Goal: Task Accomplishment & Management: Use online tool/utility

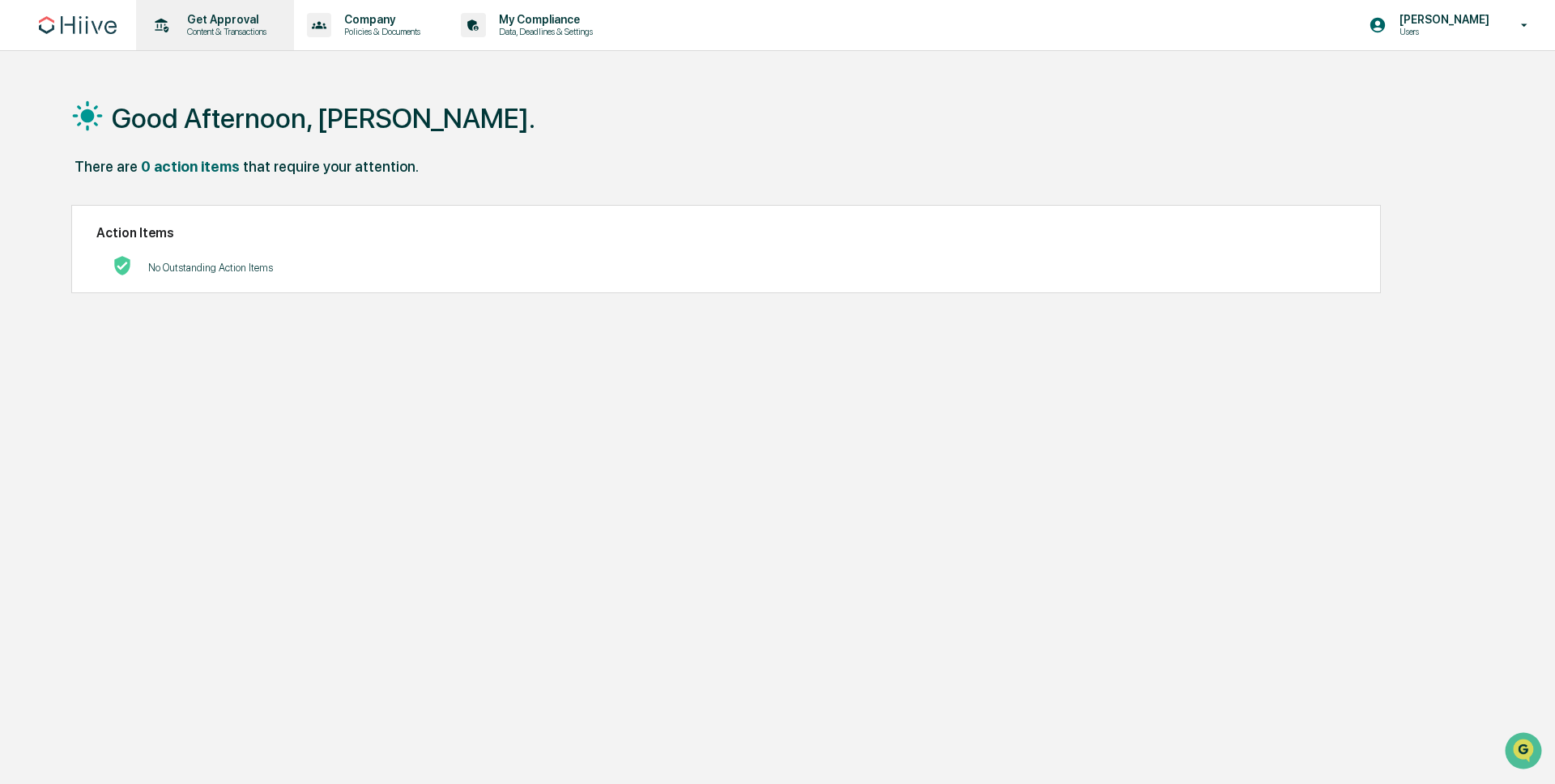
click at [241, 32] on p "Content & Transactions" at bounding box center [224, 32] width 101 height 11
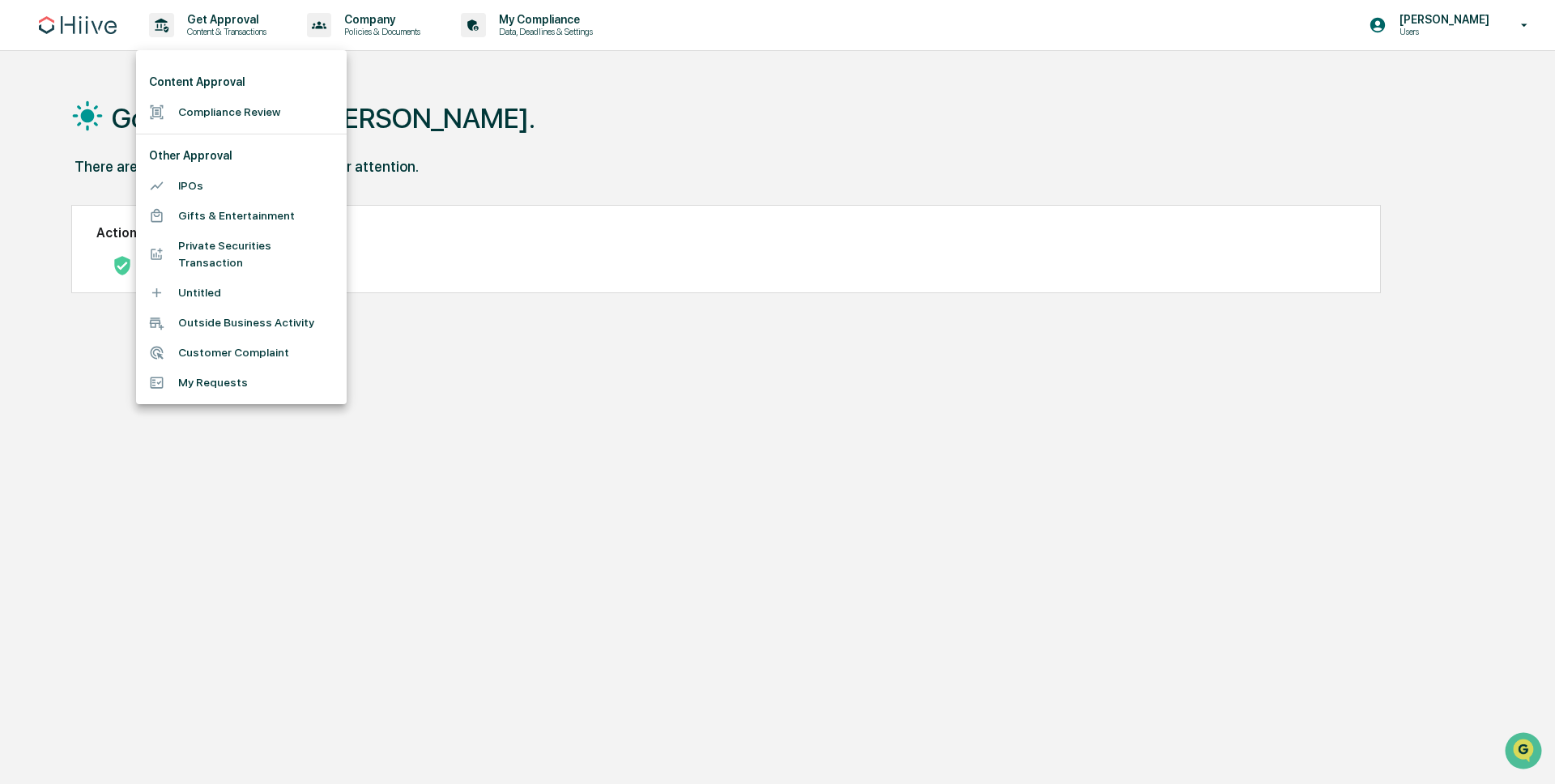
click at [262, 113] on li "Compliance Review" at bounding box center [241, 112] width 210 height 30
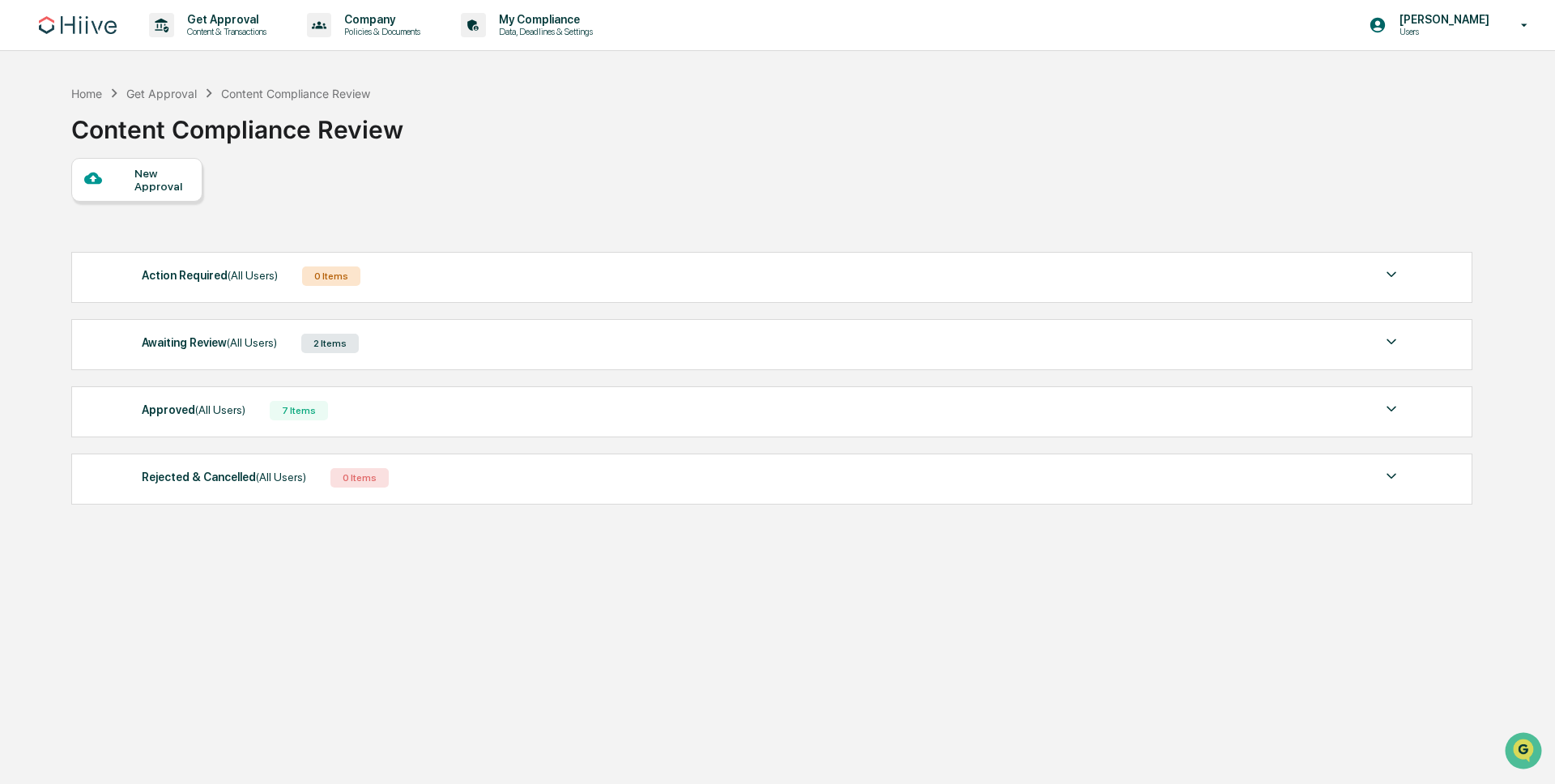
click at [232, 337] on span "(All Users)" at bounding box center [251, 343] width 50 height 13
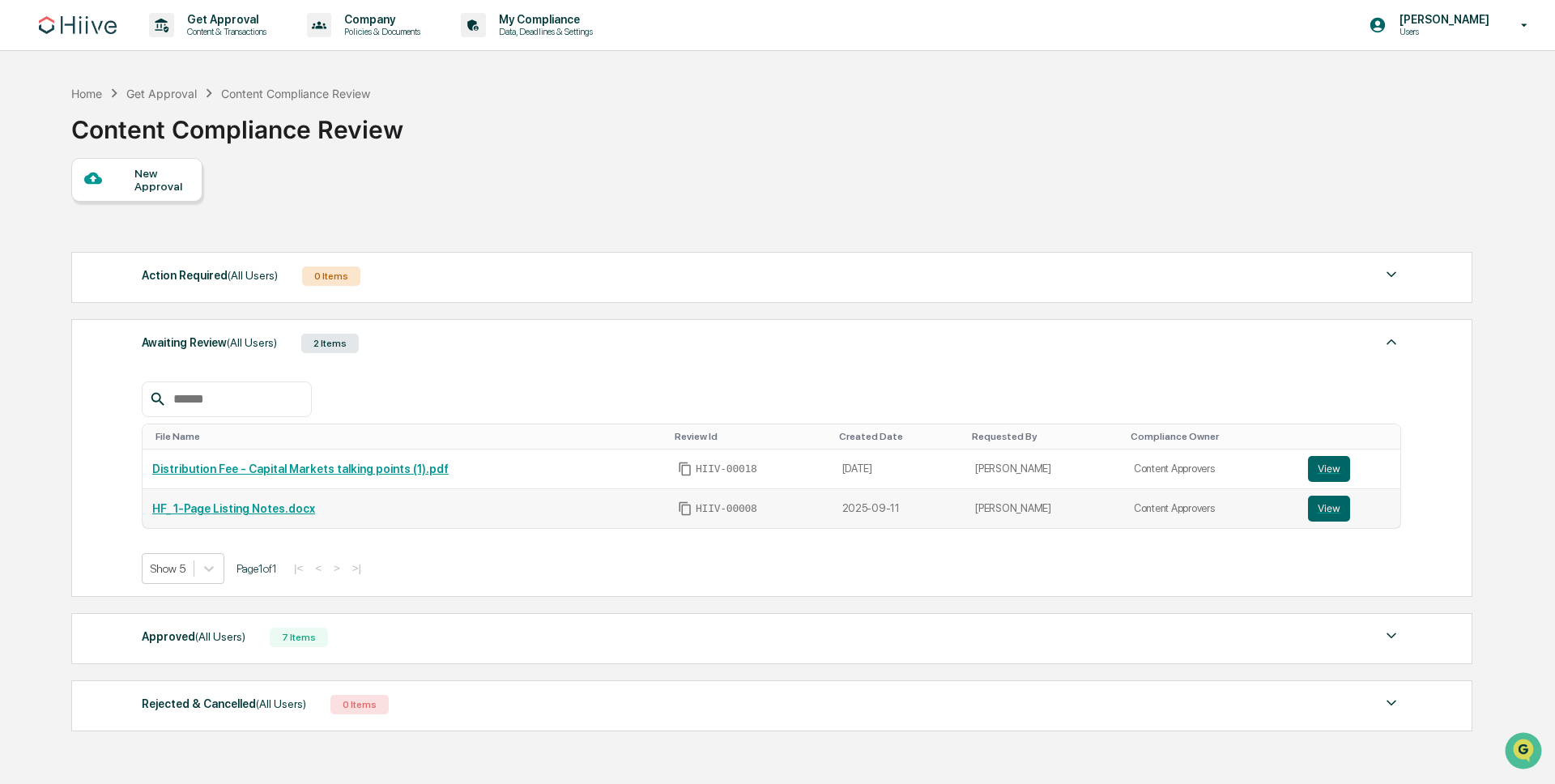
click at [365, 511] on div "HF_ 1-Page Listing Notes.docx" at bounding box center [405, 509] width 507 height 13
click at [277, 516] on td "HF_ 1-Page Listing Notes.docx" at bounding box center [405, 509] width 525 height 39
click at [280, 506] on link "HF_ 1-Page Listing Notes.docx" at bounding box center [233, 509] width 163 height 13
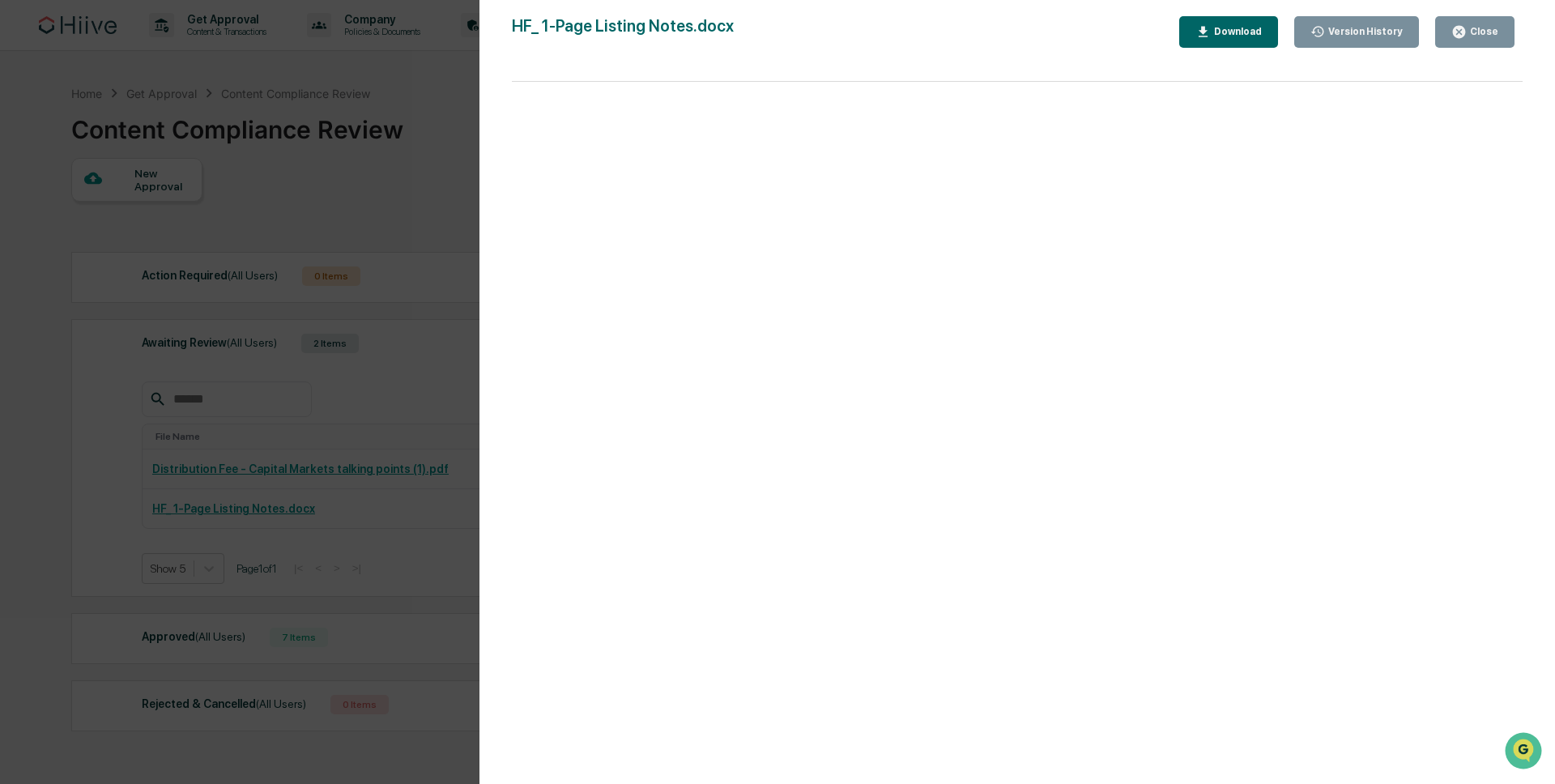
click at [396, 161] on div "Version History [DATE] 06:58 PM [PERSON_NAME] HF_ 1-Page Listing Notes.docx Clo…" at bounding box center [778, 392] width 1555 height 784
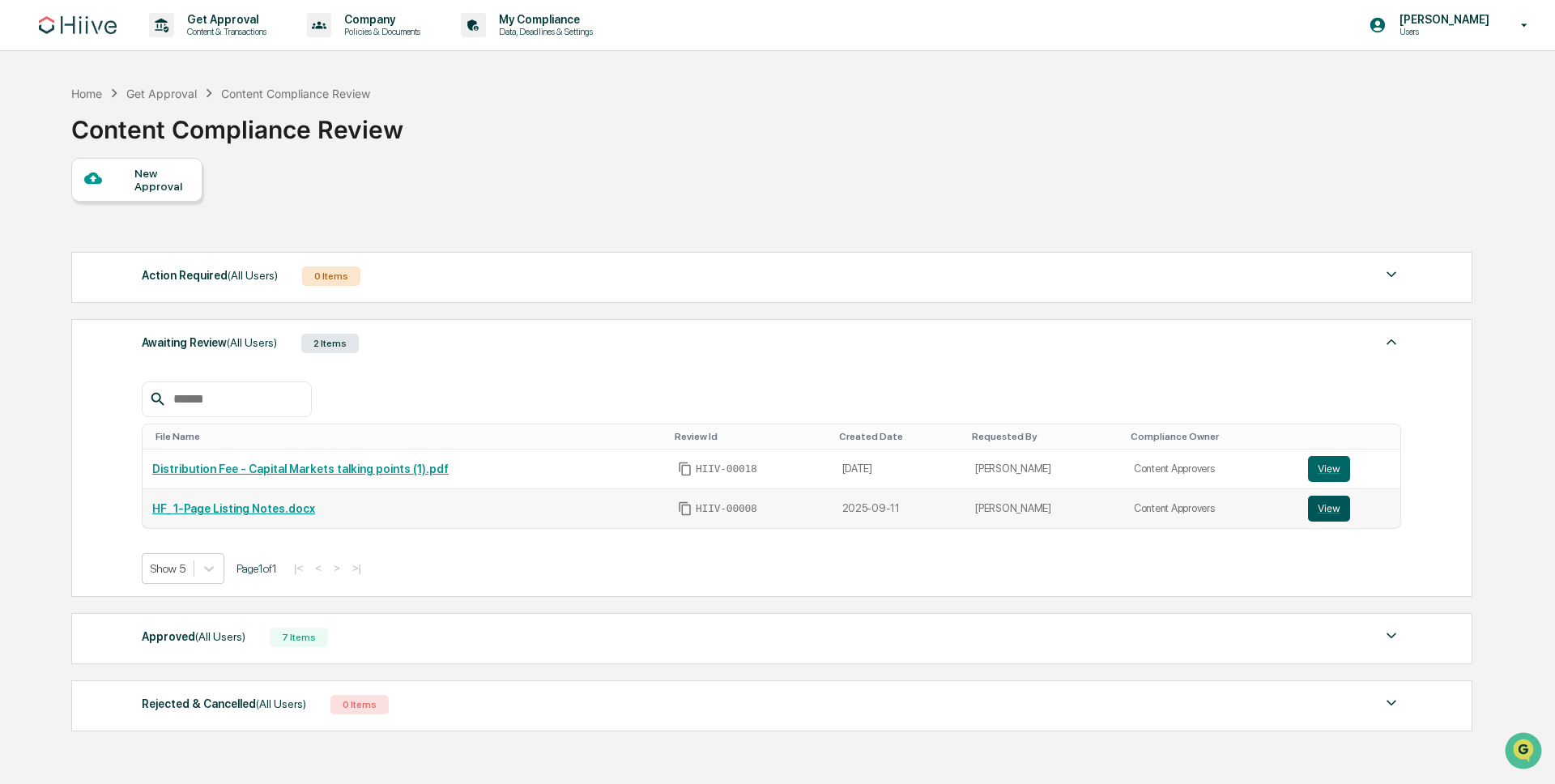
click at [1340, 515] on button "View" at bounding box center [1328, 509] width 42 height 26
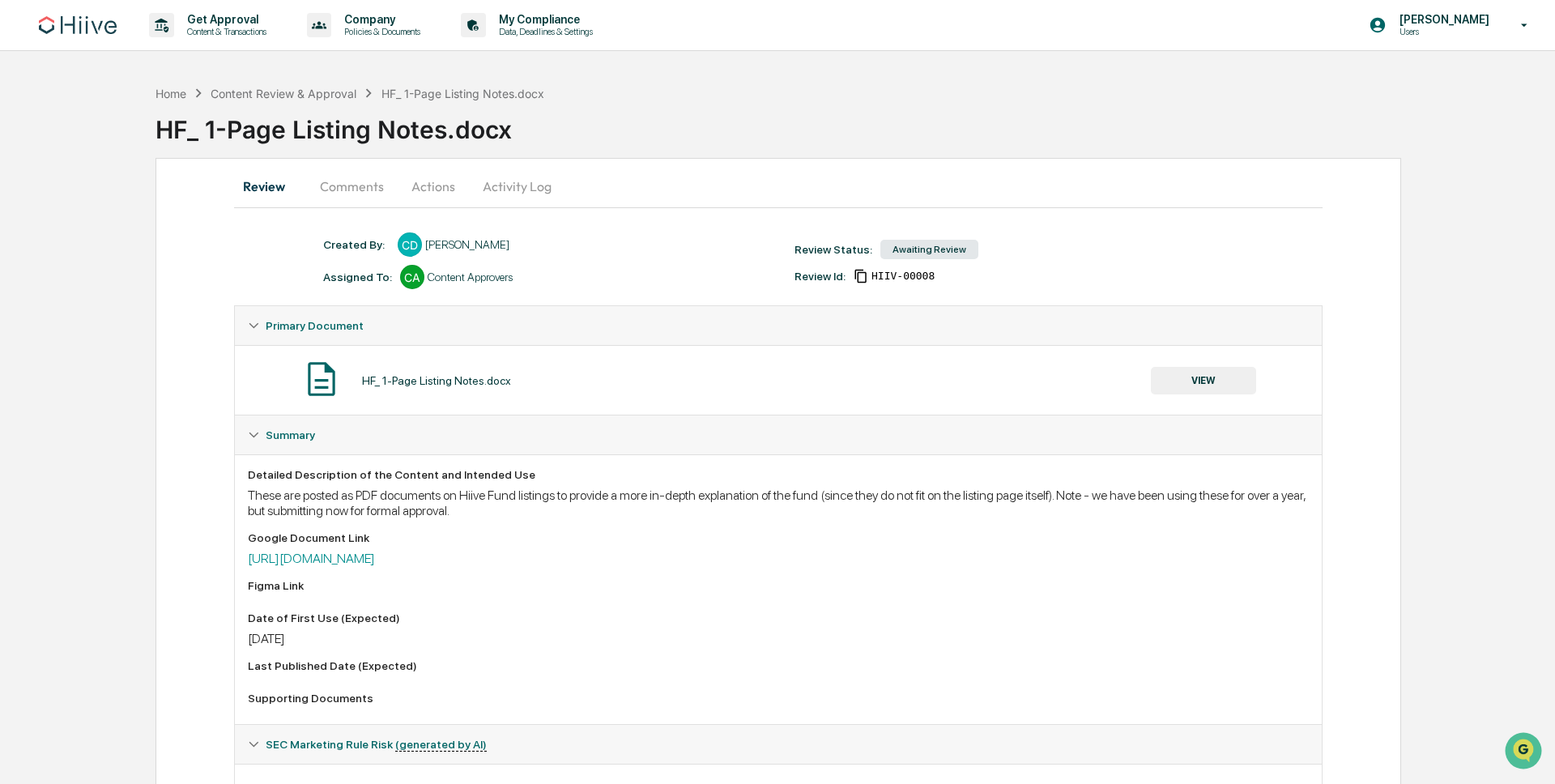
click at [429, 178] on button "Actions" at bounding box center [433, 187] width 73 height 39
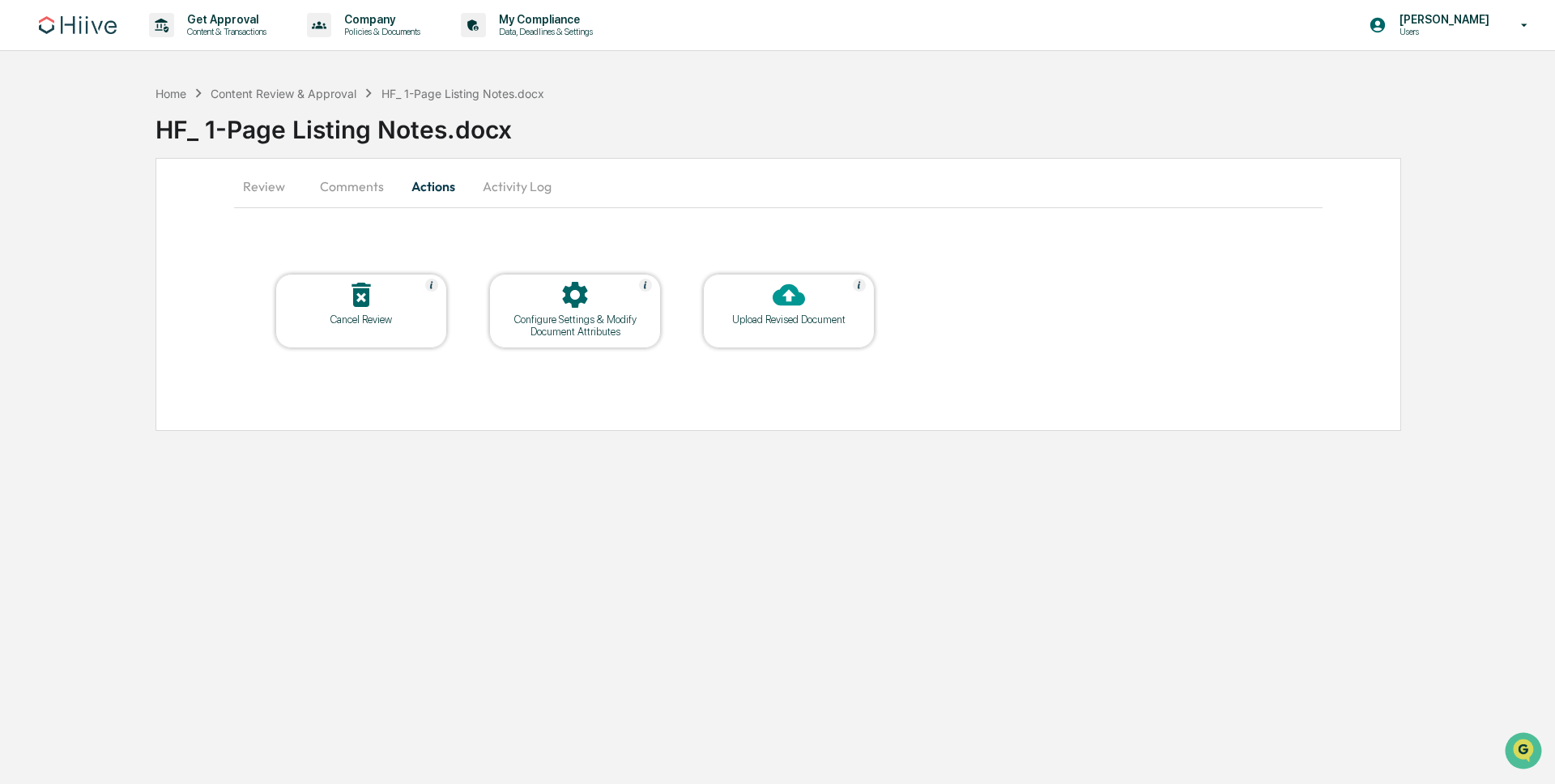
click at [535, 187] on button "Activity Log" at bounding box center [517, 187] width 95 height 39
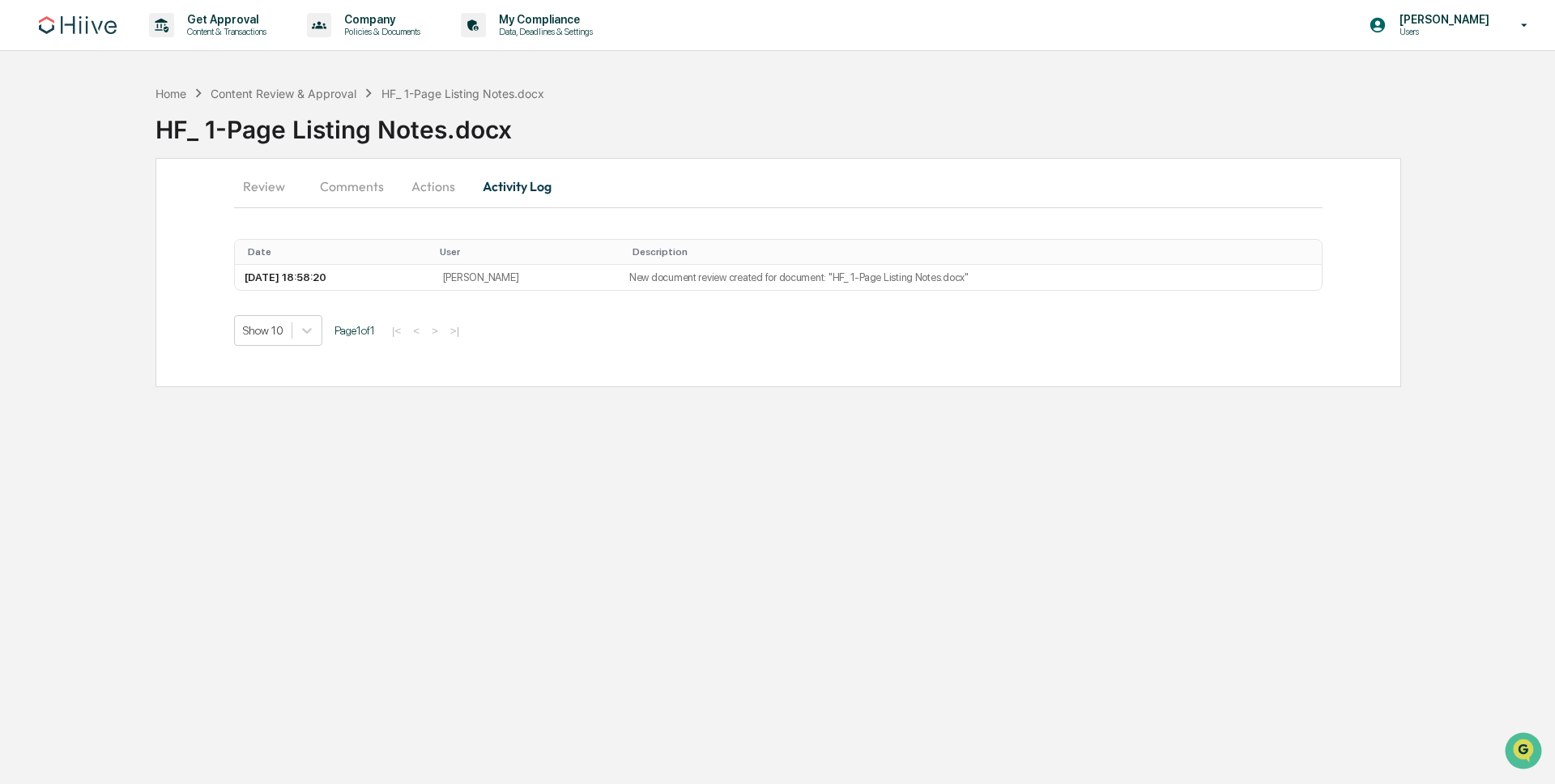
click at [378, 191] on button "Comments" at bounding box center [352, 187] width 90 height 39
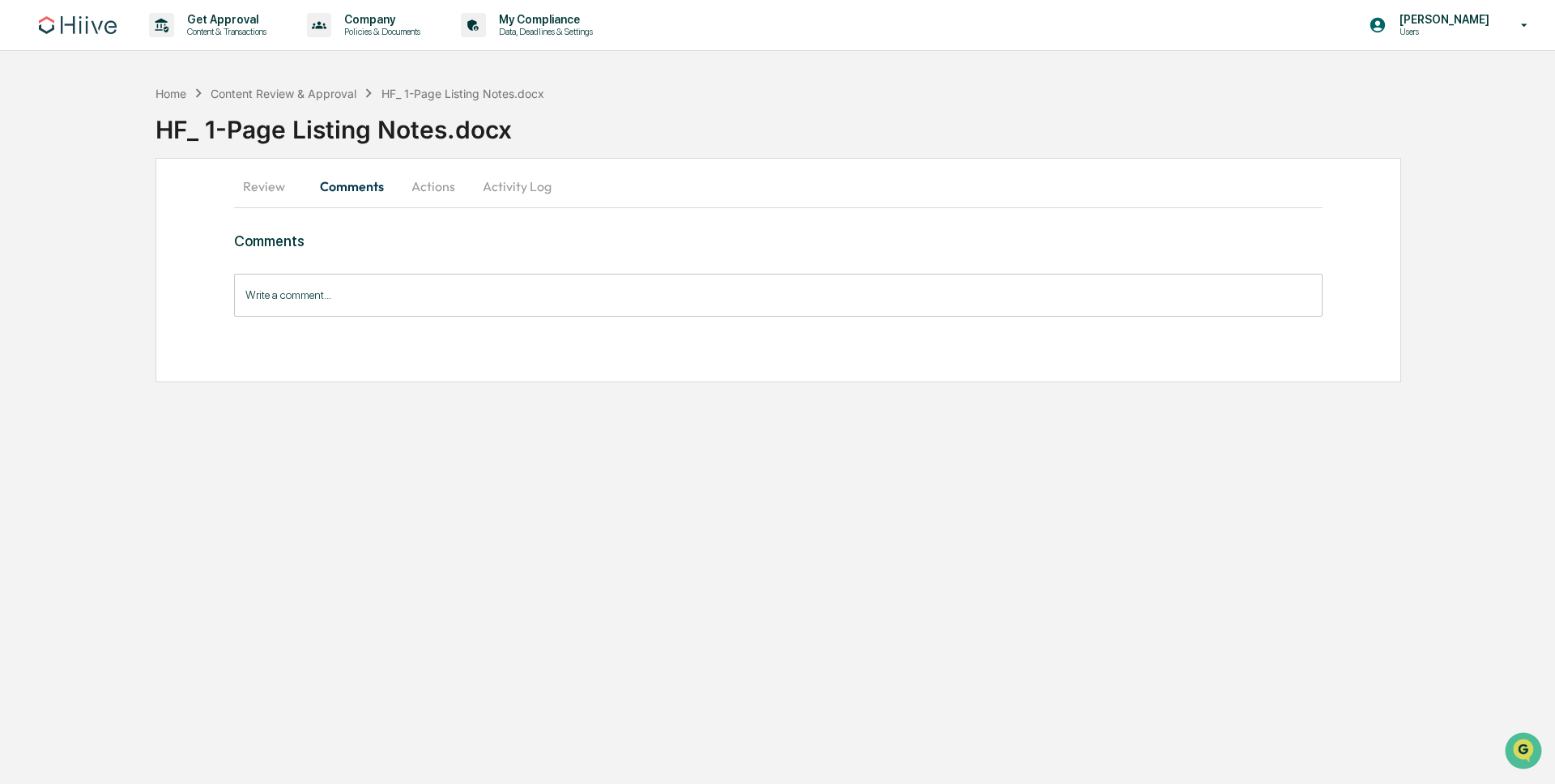
click at [521, 305] on input "Write a comment..." at bounding box center [778, 295] width 1088 height 43
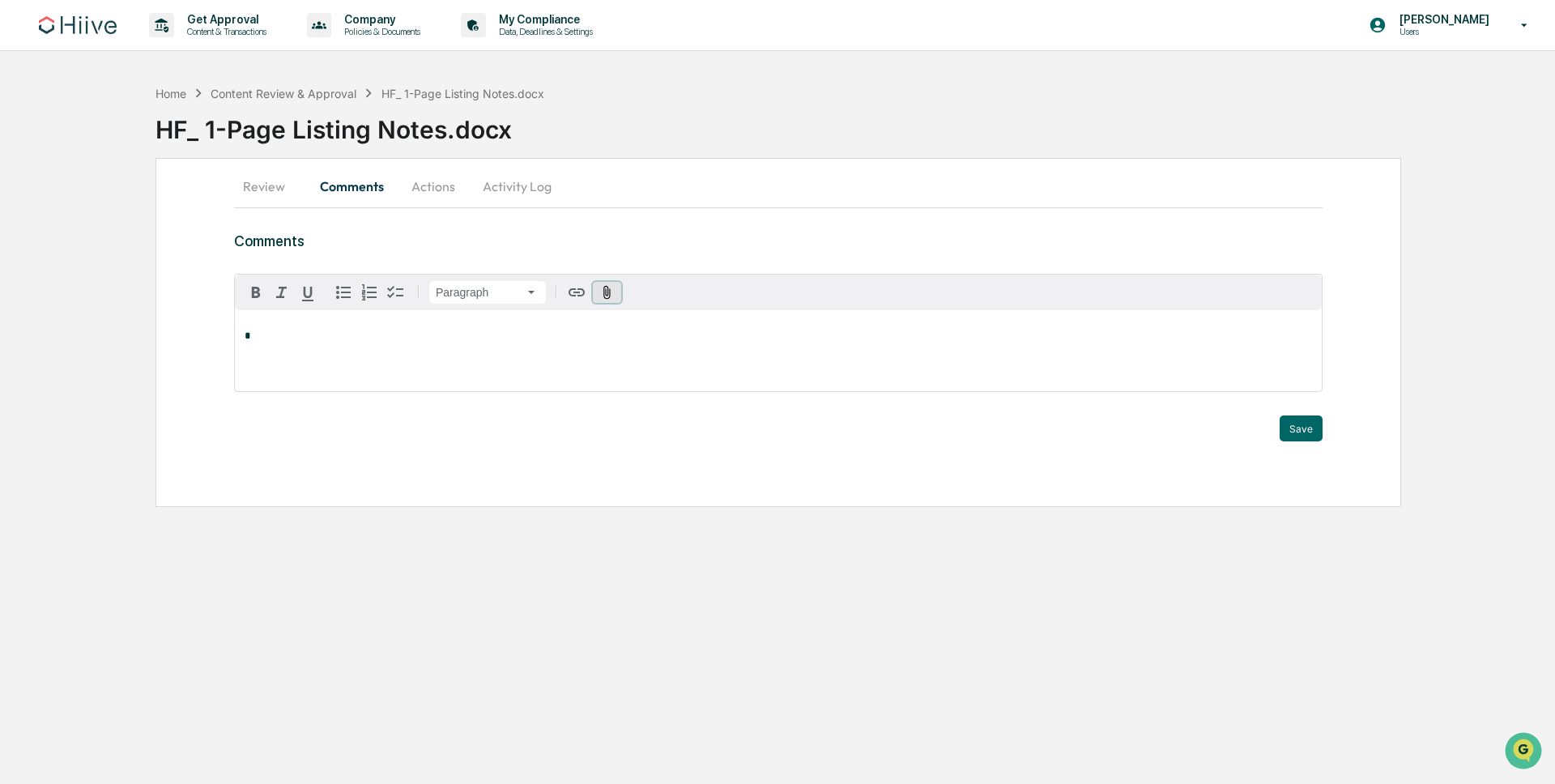
click at [607, 297] on icon "button" at bounding box center [606, 292] width 16 height 16
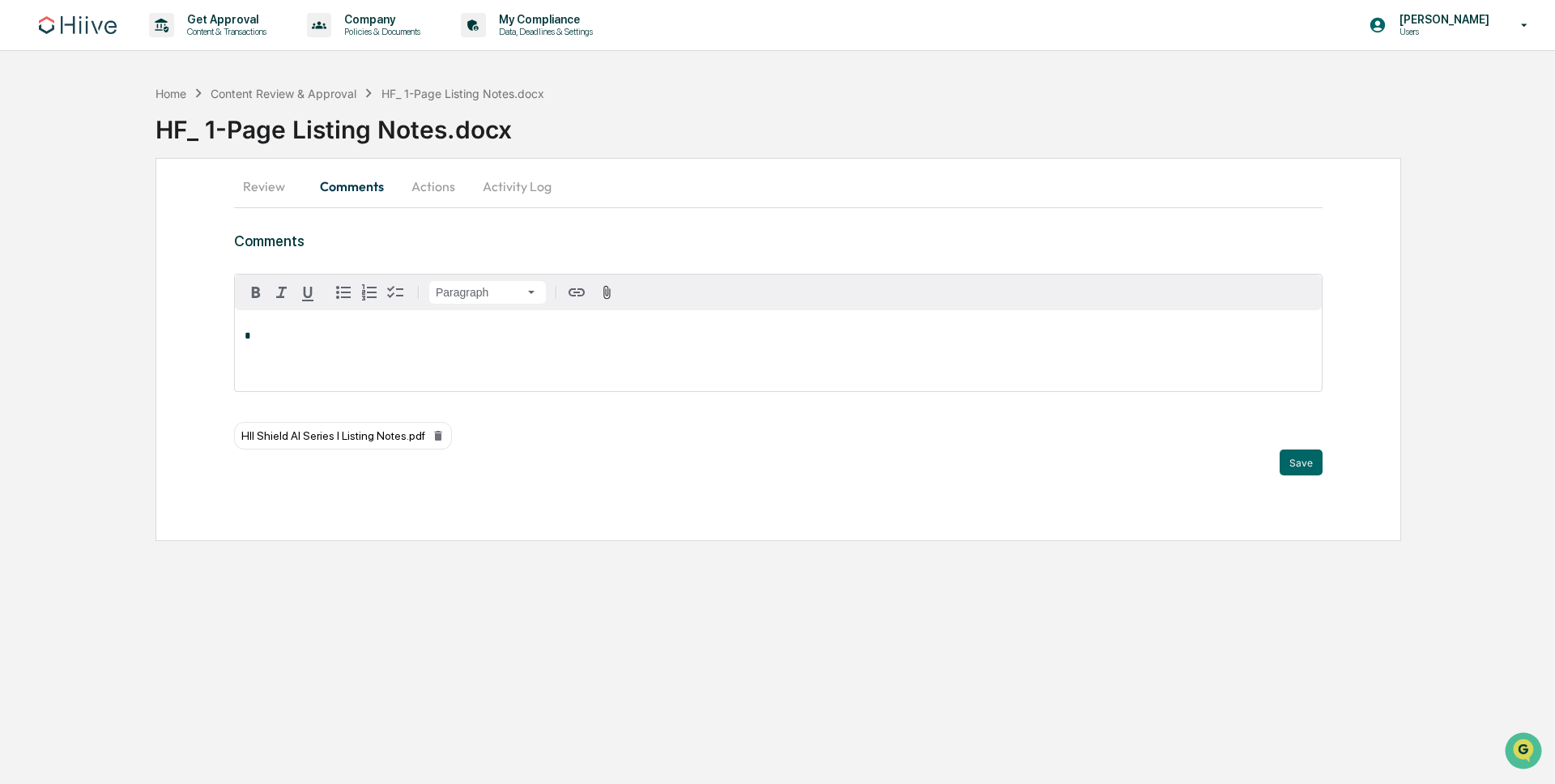
click at [383, 348] on div "*" at bounding box center [778, 350] width 1087 height 81
click at [1309, 463] on button "Save" at bounding box center [1301, 462] width 43 height 26
